Goal: Task Accomplishment & Management: Manage account settings

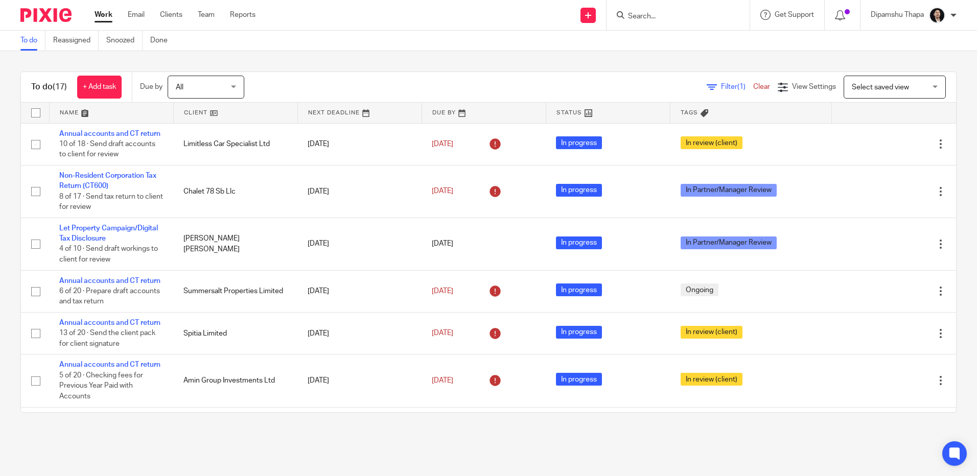
click at [661, 17] on input "Search" at bounding box center [673, 16] width 92 height 9
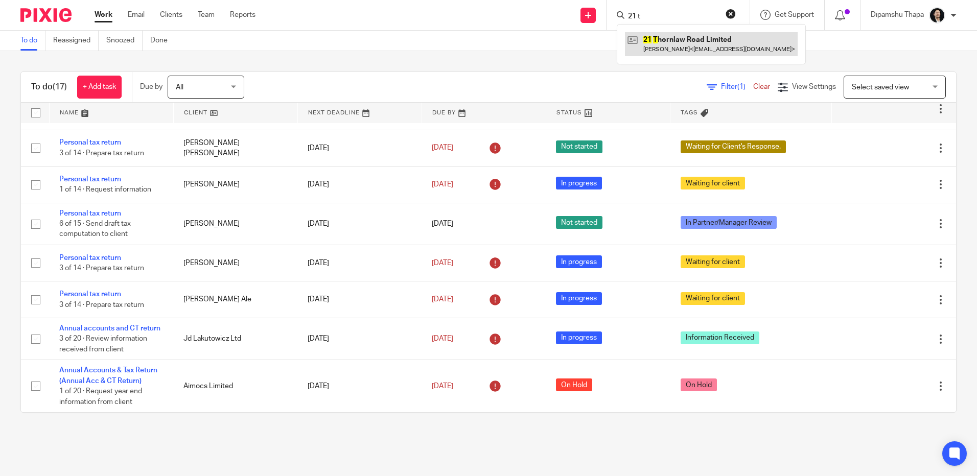
type input "21 t"
click at [653, 56] on link at bounding box center [711, 43] width 173 height 23
click at [656, 53] on link at bounding box center [711, 43] width 173 height 23
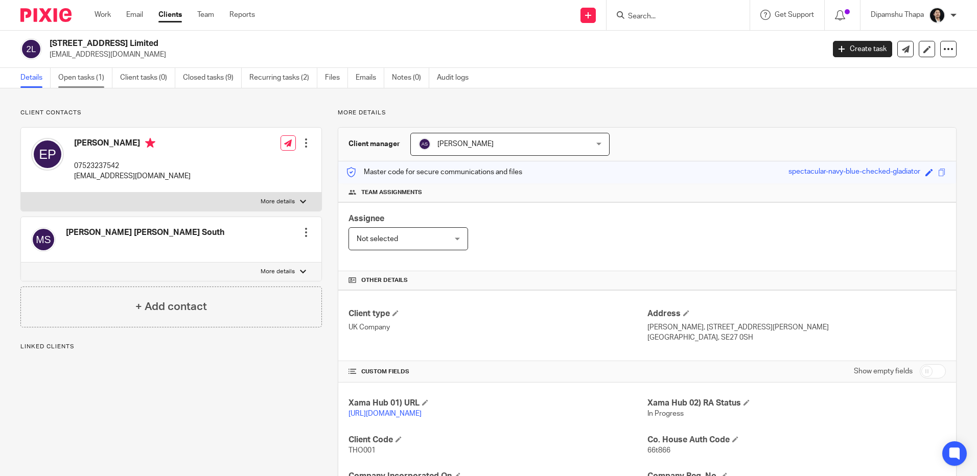
click at [94, 80] on link "Open tasks (1)" at bounding box center [85, 78] width 54 height 20
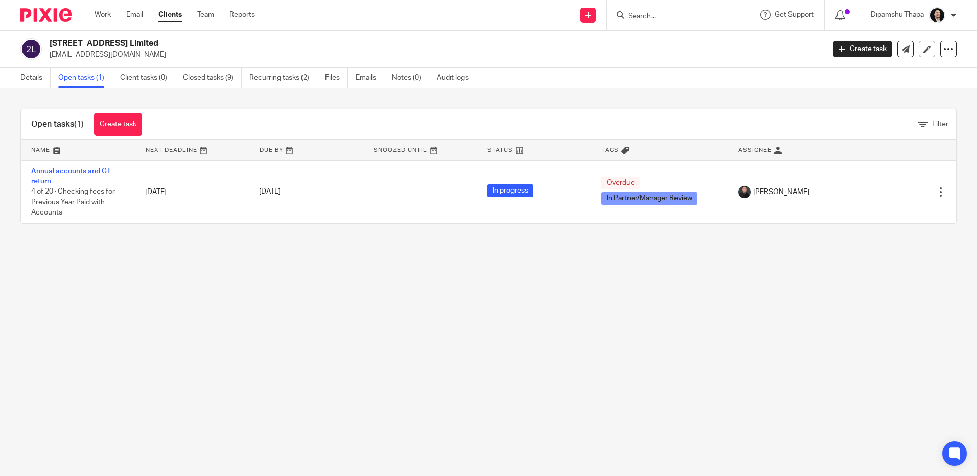
click at [647, 16] on input "Search" at bounding box center [673, 16] width 92 height 9
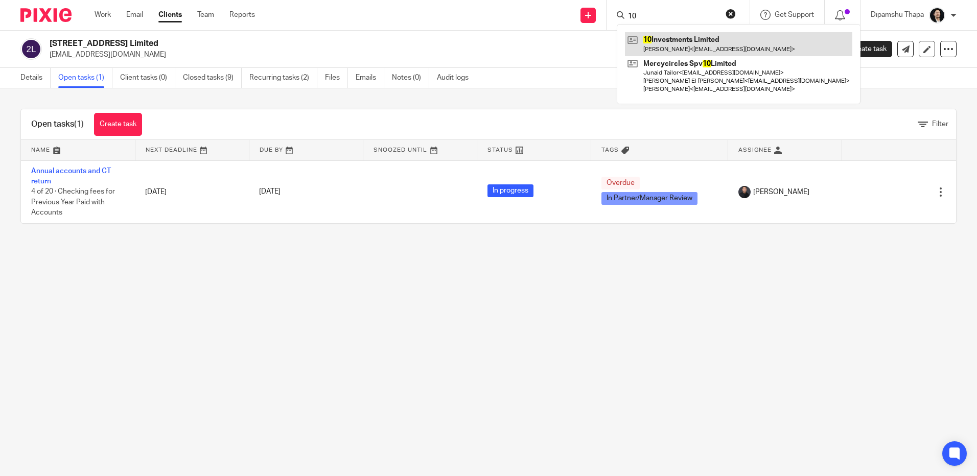
type input "10"
click at [660, 48] on link at bounding box center [738, 43] width 227 height 23
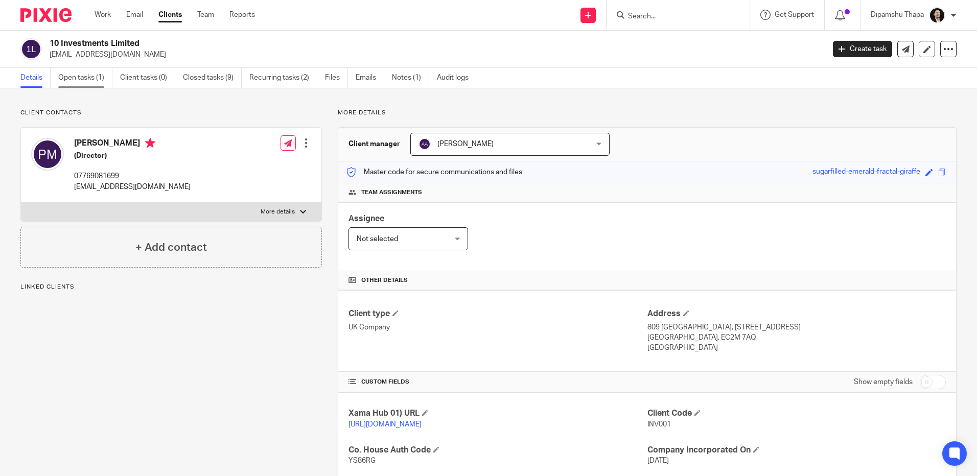
click at [79, 81] on link "Open tasks (1)" at bounding box center [85, 78] width 54 height 20
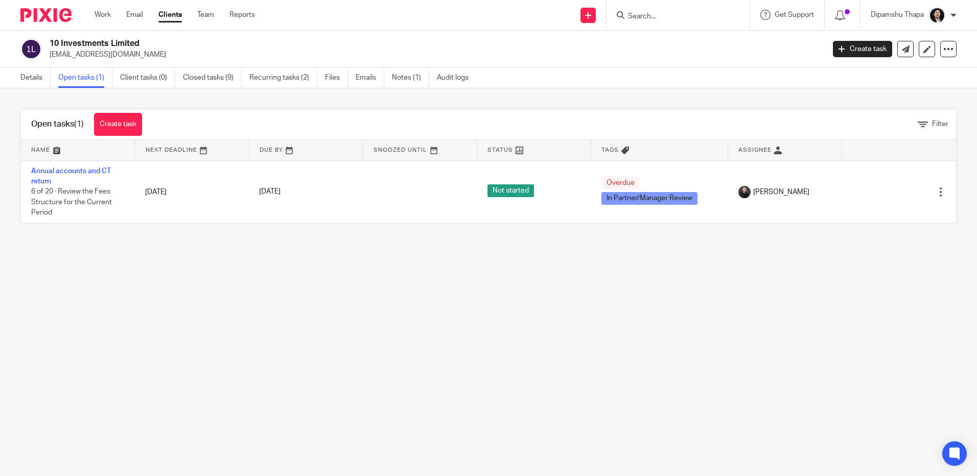
click at [41, 4] on div at bounding box center [42, 15] width 84 height 30
click at [42, 26] on div at bounding box center [42, 15] width 84 height 30
click at [47, 15] on img at bounding box center [45, 15] width 51 height 14
